Goal: Task Accomplishment & Management: Manage account settings

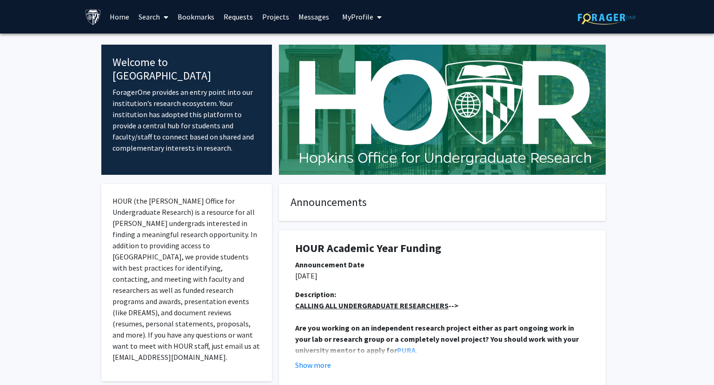
click at [342, 19] on span "My Profile" at bounding box center [357, 16] width 31 height 9
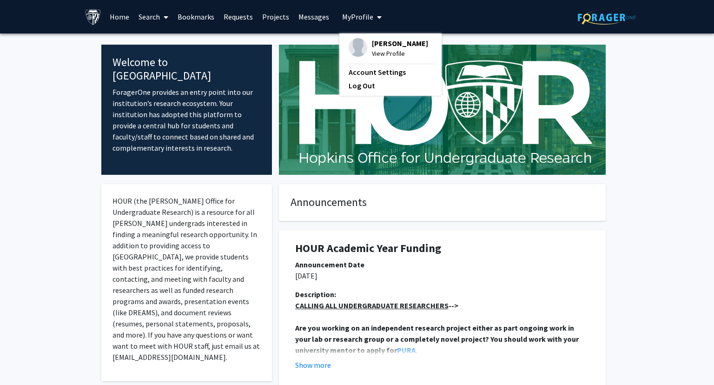
click at [365, 46] on div "[PERSON_NAME] View Profile" at bounding box center [388, 48] width 79 height 20
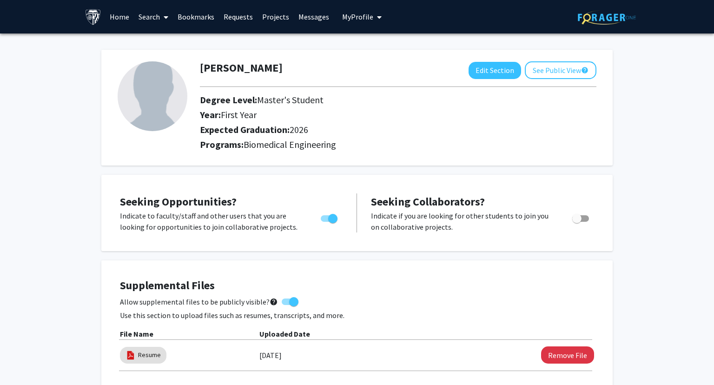
click at [153, 106] on img at bounding box center [153, 96] width 70 height 70
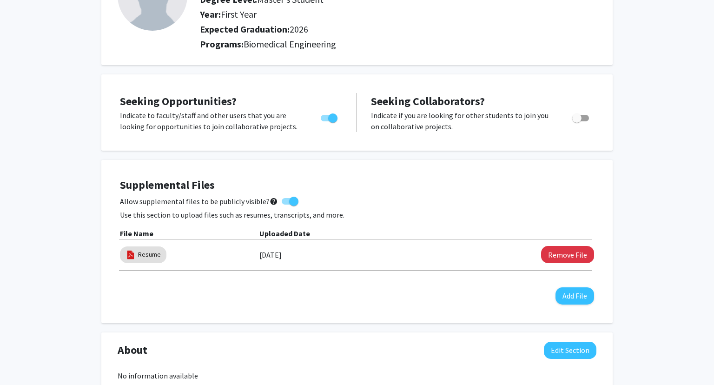
scroll to position [101, 0]
click at [545, 258] on button "Remove File" at bounding box center [567, 253] width 53 height 17
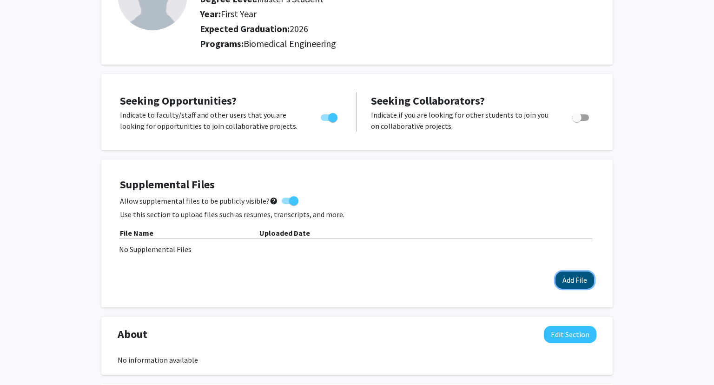
click at [575, 275] on button "Add File" at bounding box center [575, 279] width 39 height 17
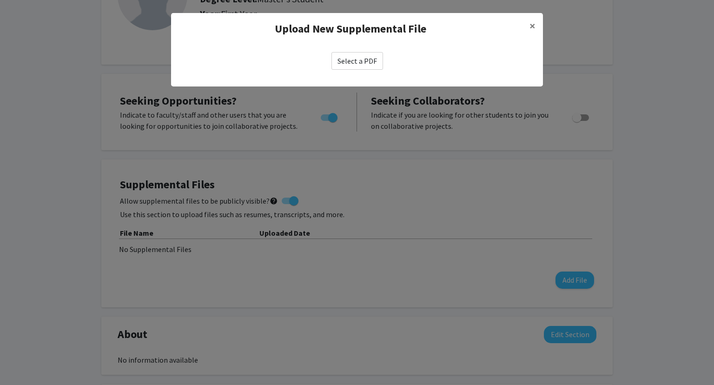
click at [342, 68] on label "Select a PDF" at bounding box center [357, 61] width 52 height 18
click at [0, 0] on input "Select a PDF" at bounding box center [0, 0] width 0 height 0
click at [357, 58] on label "Select a PDF" at bounding box center [357, 61] width 52 height 18
click at [0, 0] on input "Select a PDF" at bounding box center [0, 0] width 0 height 0
click at [351, 57] on label "Select a PDF" at bounding box center [357, 61] width 52 height 18
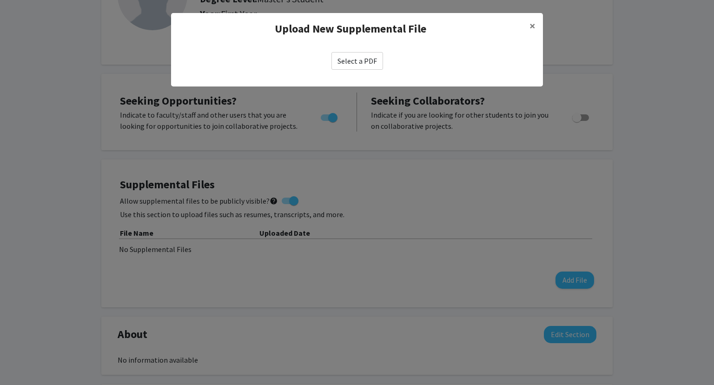
click at [0, 0] on input "Select a PDF" at bounding box center [0, 0] width 0 height 0
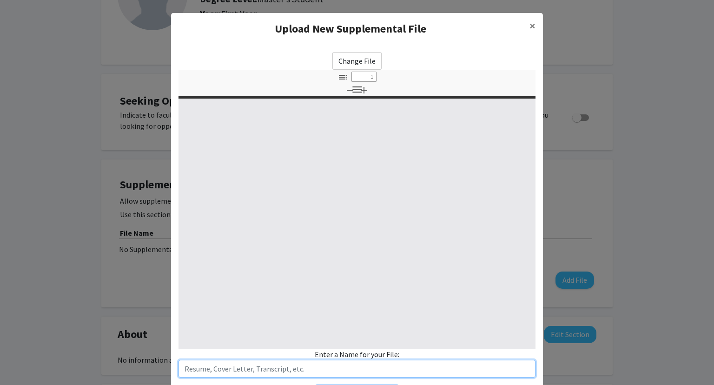
click at [258, 365] on input "text" at bounding box center [357, 369] width 357 height 18
select select "custom"
type input "0"
select select "auto"
type input "C"
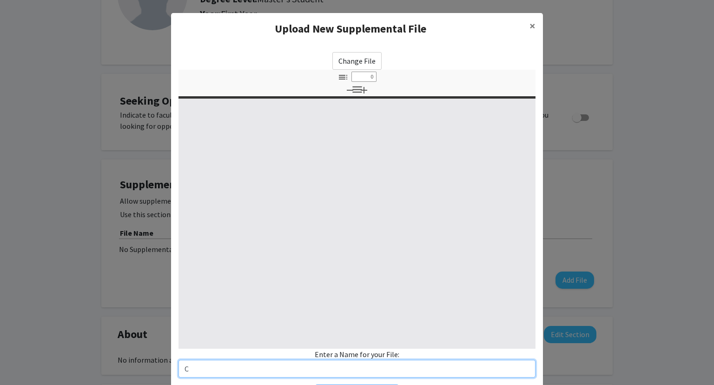
select select "custom"
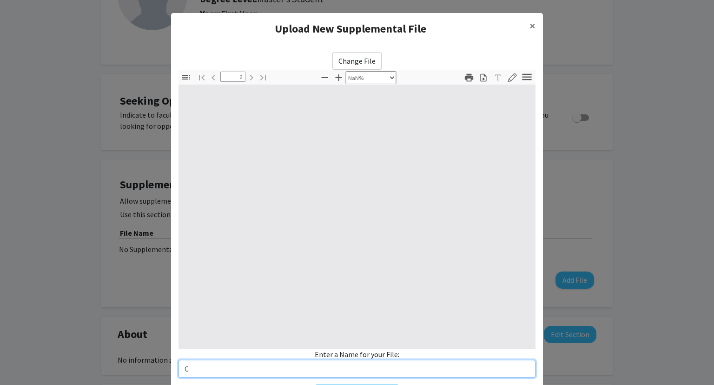
type input "CV"
select select "auto"
type input "1"
select select "auto"
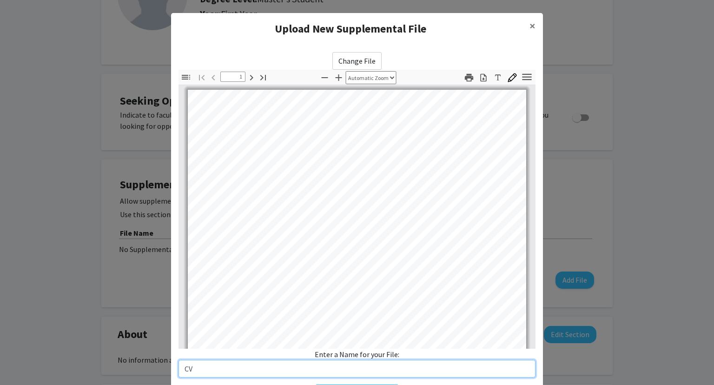
scroll to position [0, 0]
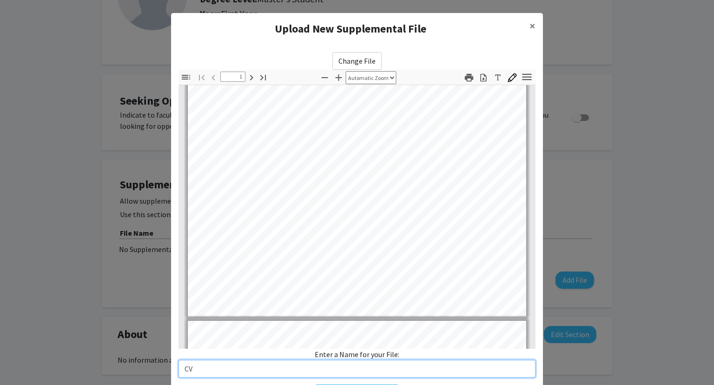
type input "2"
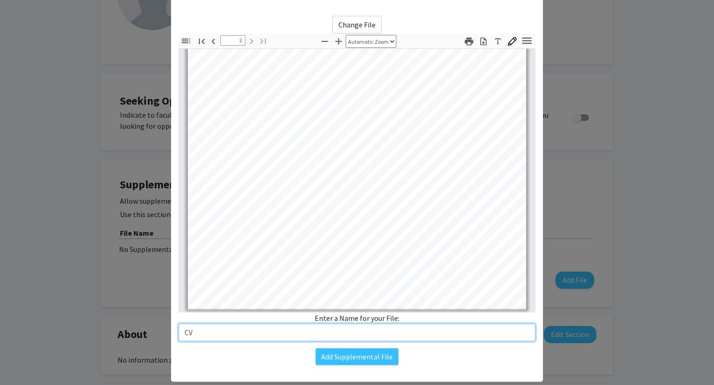
scroll to position [55, 0]
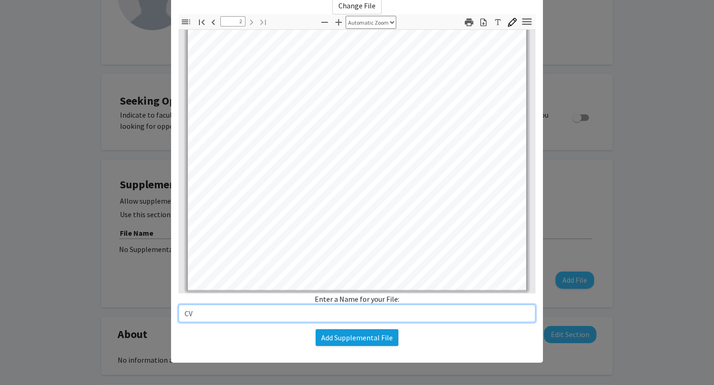
type input "CV"
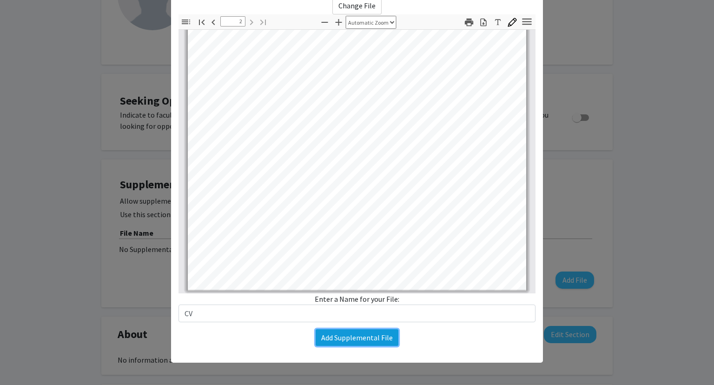
click at [373, 335] on button "Add Supplemental File" at bounding box center [357, 337] width 83 height 17
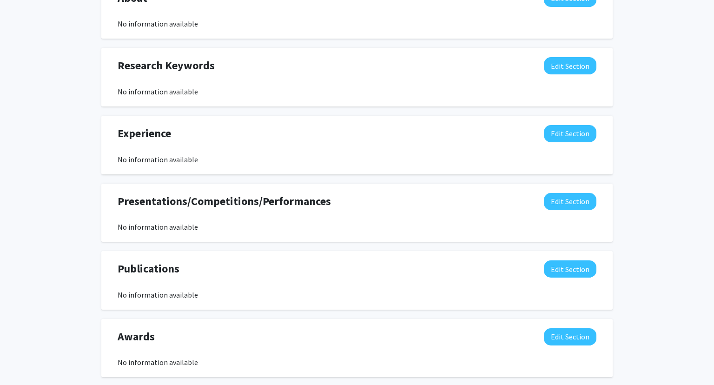
scroll to position [503, 0]
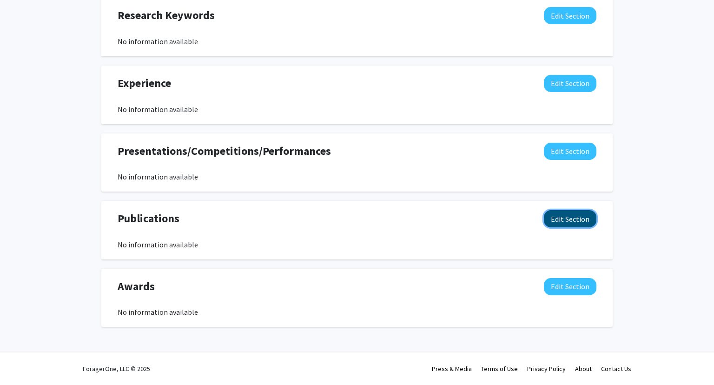
click at [566, 219] on button "Edit Section" at bounding box center [570, 218] width 53 height 17
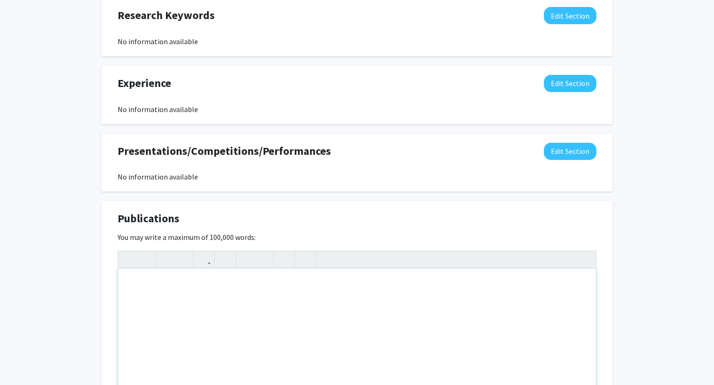
click at [181, 298] on div "Note to users with screen readers: Please deactivate our accessibility plugin f…" at bounding box center [357, 338] width 478 height 139
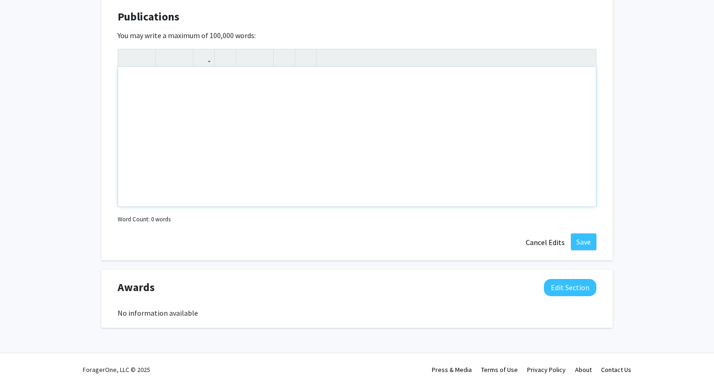
scroll to position [705, 0]
click at [306, 124] on div "Note to users with screen readers: Please deactivate our accessibility plugin f…" at bounding box center [357, 135] width 478 height 139
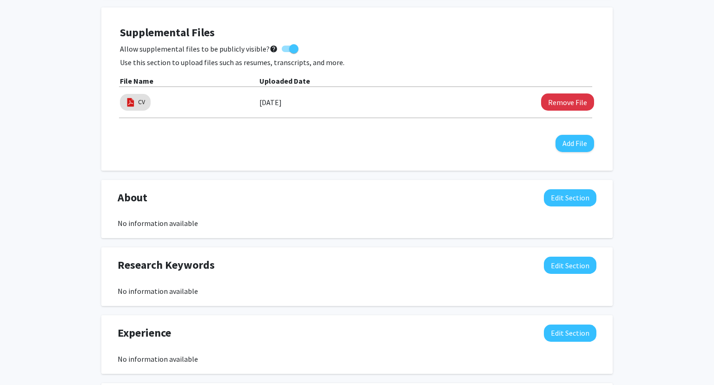
scroll to position [0, 0]
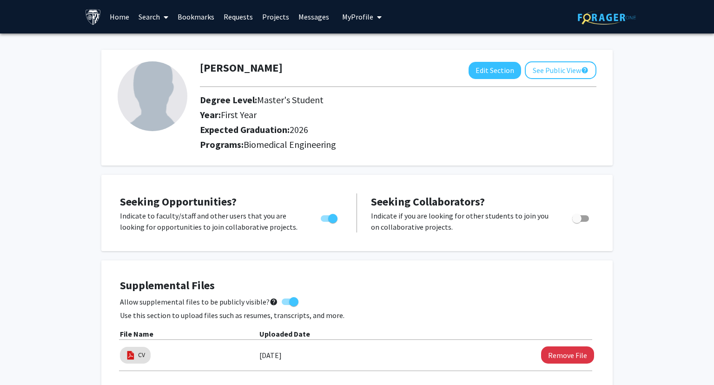
click at [165, 20] on icon at bounding box center [166, 16] width 5 height 7
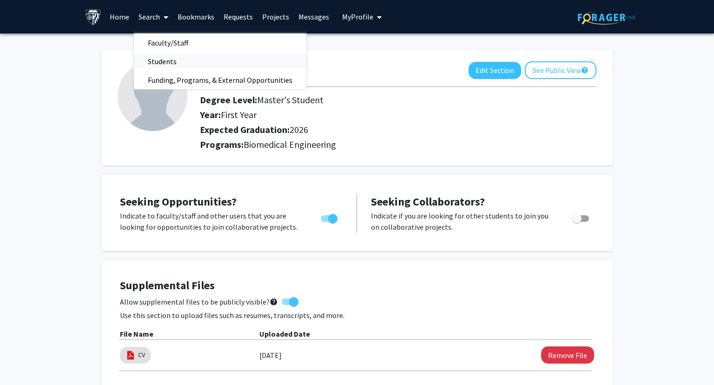
click at [170, 60] on span "Students" at bounding box center [162, 61] width 57 height 19
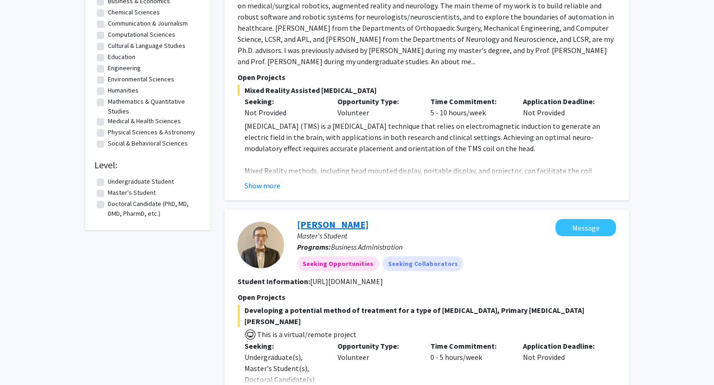
scroll to position [201, 0]
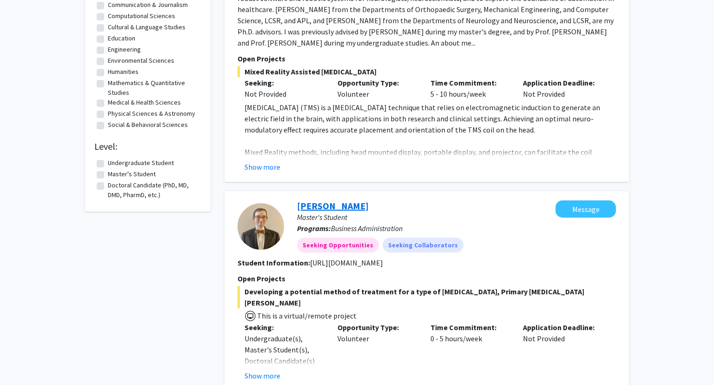
click at [343, 206] on link "[PERSON_NAME]" at bounding box center [333, 206] width 72 height 12
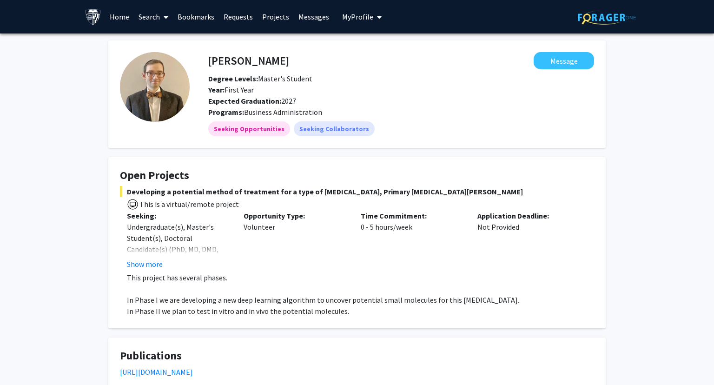
click at [357, 20] on span "My Profile" at bounding box center [357, 16] width 31 height 9
click at [386, 43] on span "[PERSON_NAME]" at bounding box center [400, 43] width 56 height 10
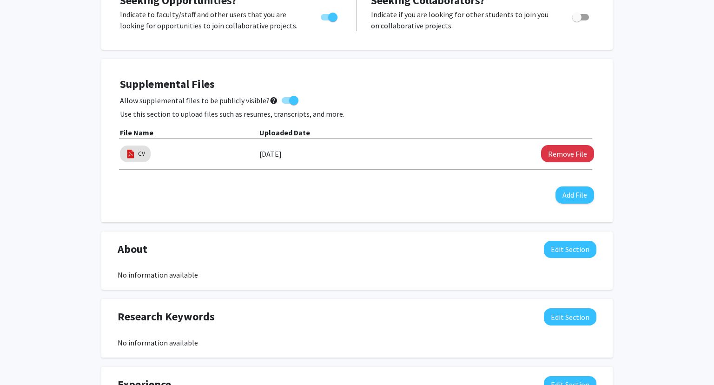
scroll to position [503, 0]
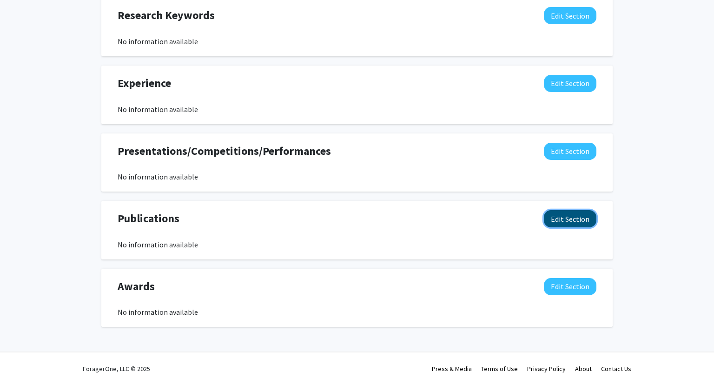
click at [571, 224] on button "Edit Section" at bounding box center [570, 218] width 53 height 17
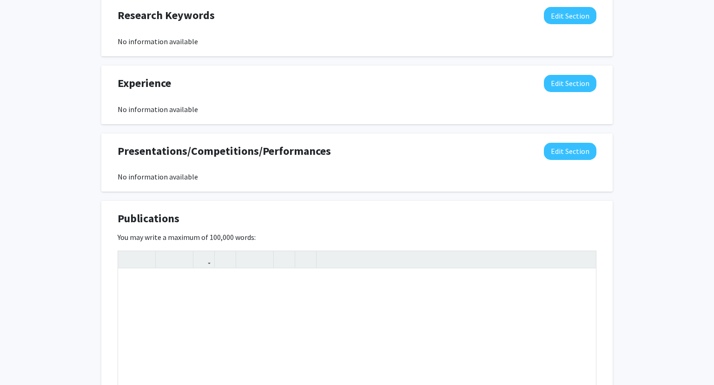
click at [382, 206] on div "Publications Edit Section You may write a maximum of 100,000 words: Insert link…" at bounding box center [356, 331] width 511 height 261
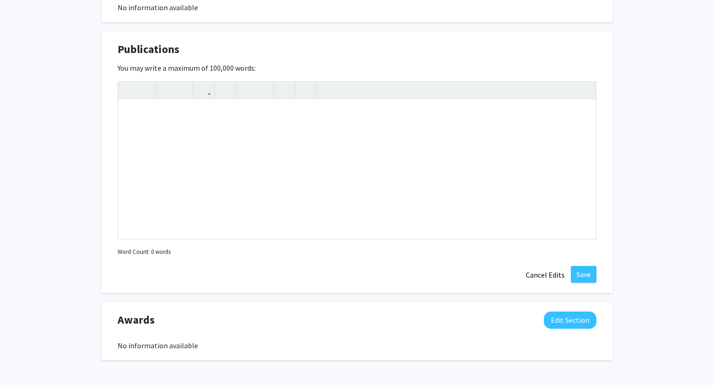
scroll to position [705, 0]
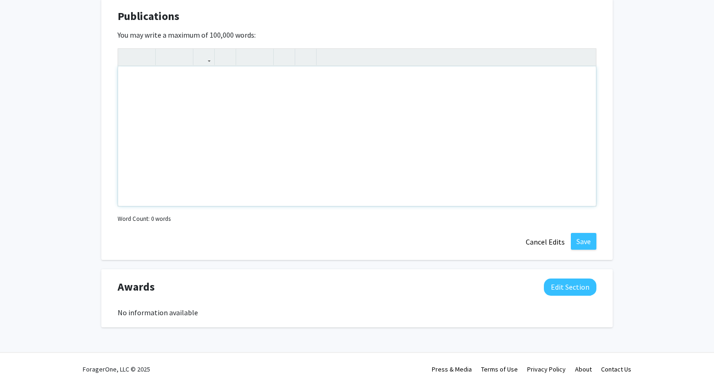
click at [189, 102] on div "Note to users with screen readers: Please deactivate our accessibility plugin f…" at bounding box center [357, 135] width 478 height 139
paste div "Note to users with screen readers: Please deactivate our accessibility plugin f…"
type textarea "<p>2.&nbsp; &nbsp; [PERSON_NAME], [PERSON_NAME], and [PERSON_NAME], "Enhancing …"
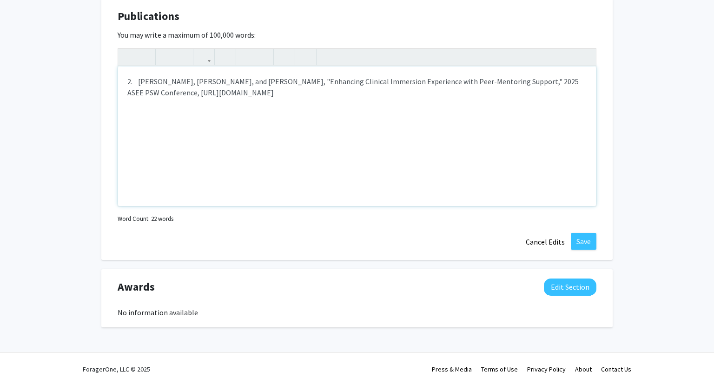
click at [140, 84] on p "2. [PERSON_NAME], [PERSON_NAME], and [PERSON_NAME], "Enhancing Clinical Immersi…" at bounding box center [356, 87] width 459 height 22
type textarea "<p>[PERSON_NAME], [PERSON_NAME], and [PERSON_NAME], "Enhancing Clinical Immersi…"
click at [583, 238] on button "Save" at bounding box center [584, 241] width 26 height 17
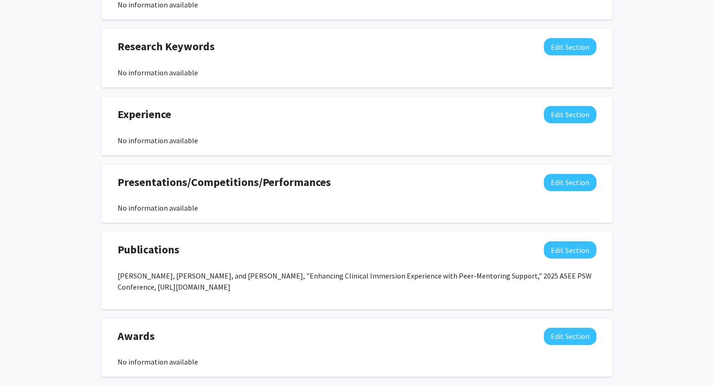
scroll to position [471, 0]
click at [602, 182] on div "Presentations/Competitions/Performances Edit Section" at bounding box center [357, 184] width 493 height 21
click at [574, 183] on button "Edit Section" at bounding box center [570, 182] width 53 height 17
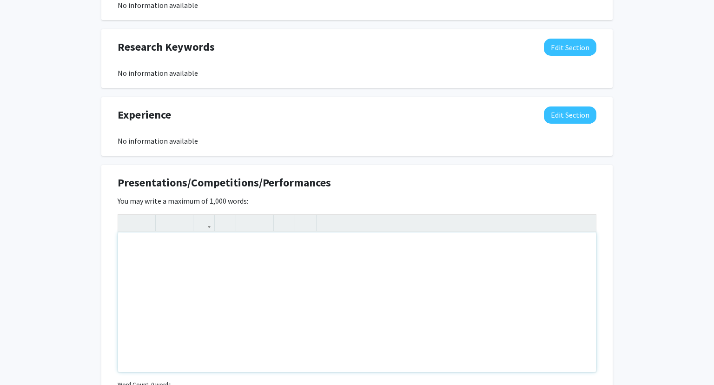
click at [192, 284] on div "Note to users with screen readers: Please deactivate our accessibility plugin f…" at bounding box center [357, 301] width 478 height 139
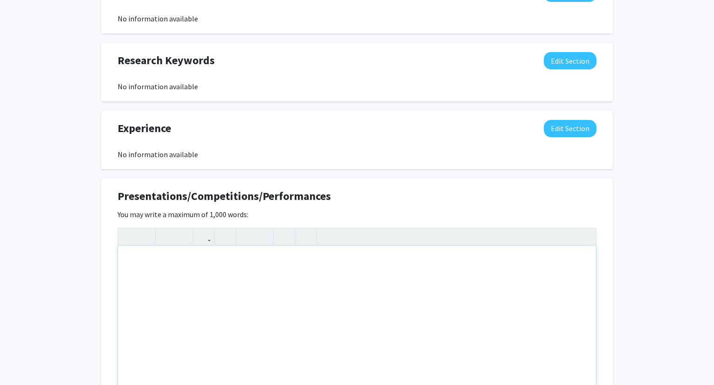
scroll to position [421, 0]
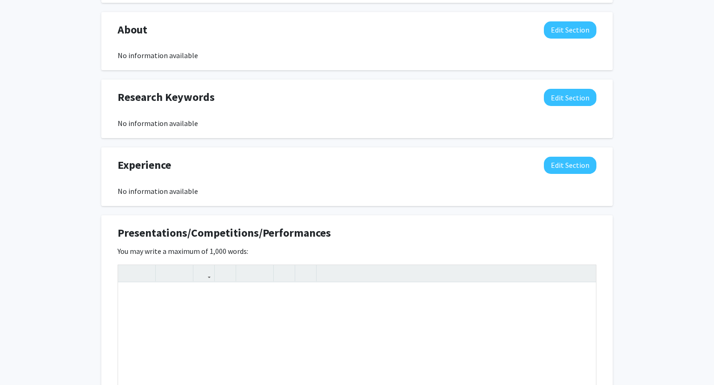
click at [16, 167] on div "[PERSON_NAME] Edit Section See Public View help Degree Level: Master's Student …" at bounding box center [357, 136] width 714 height 1047
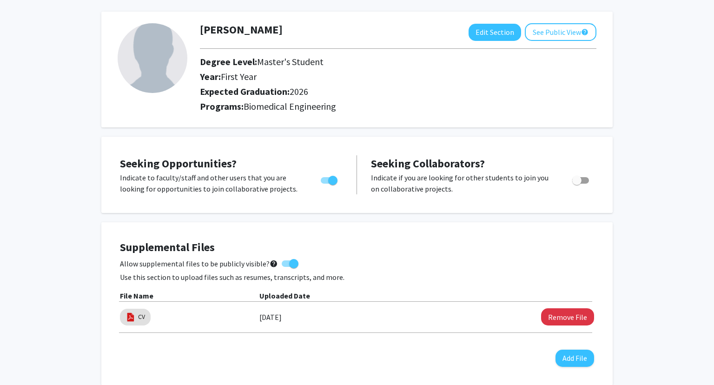
scroll to position [0, 0]
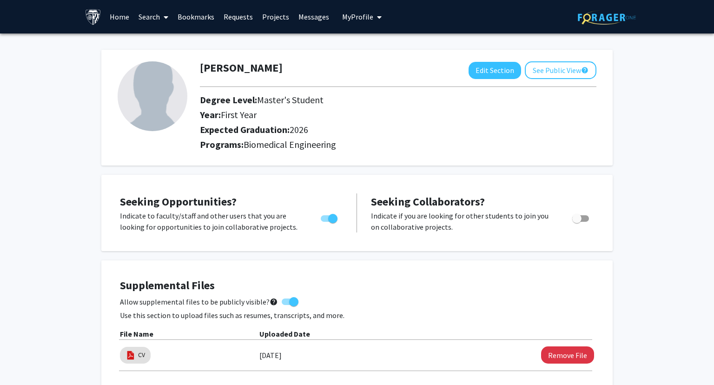
click at [133, 19] on link "Home" at bounding box center [119, 16] width 29 height 33
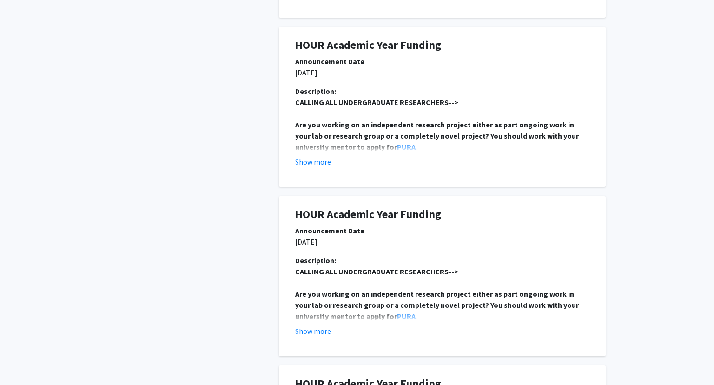
scroll to position [1004, 0]
